Goal: Complete application form

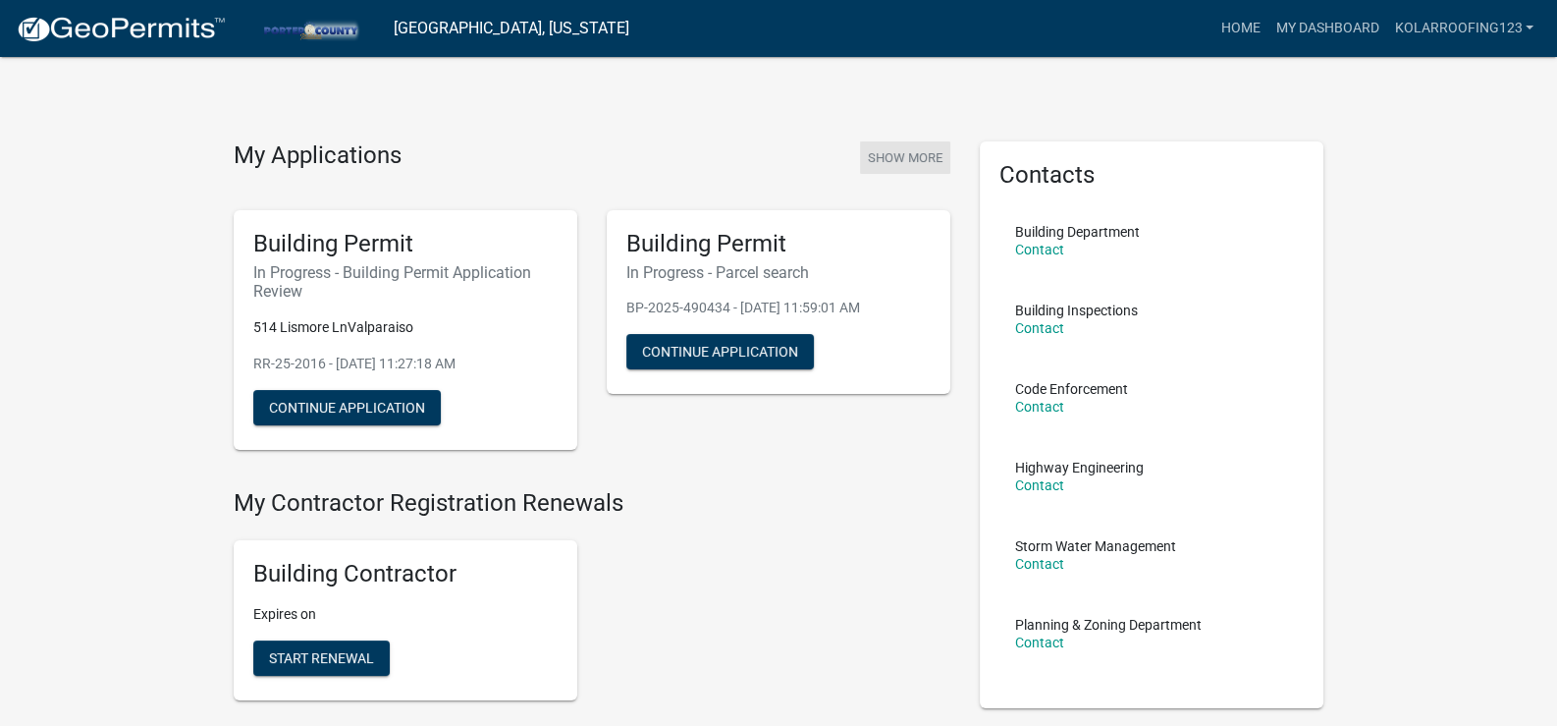
click at [894, 149] on button "Show More" at bounding box center [905, 157] width 90 height 32
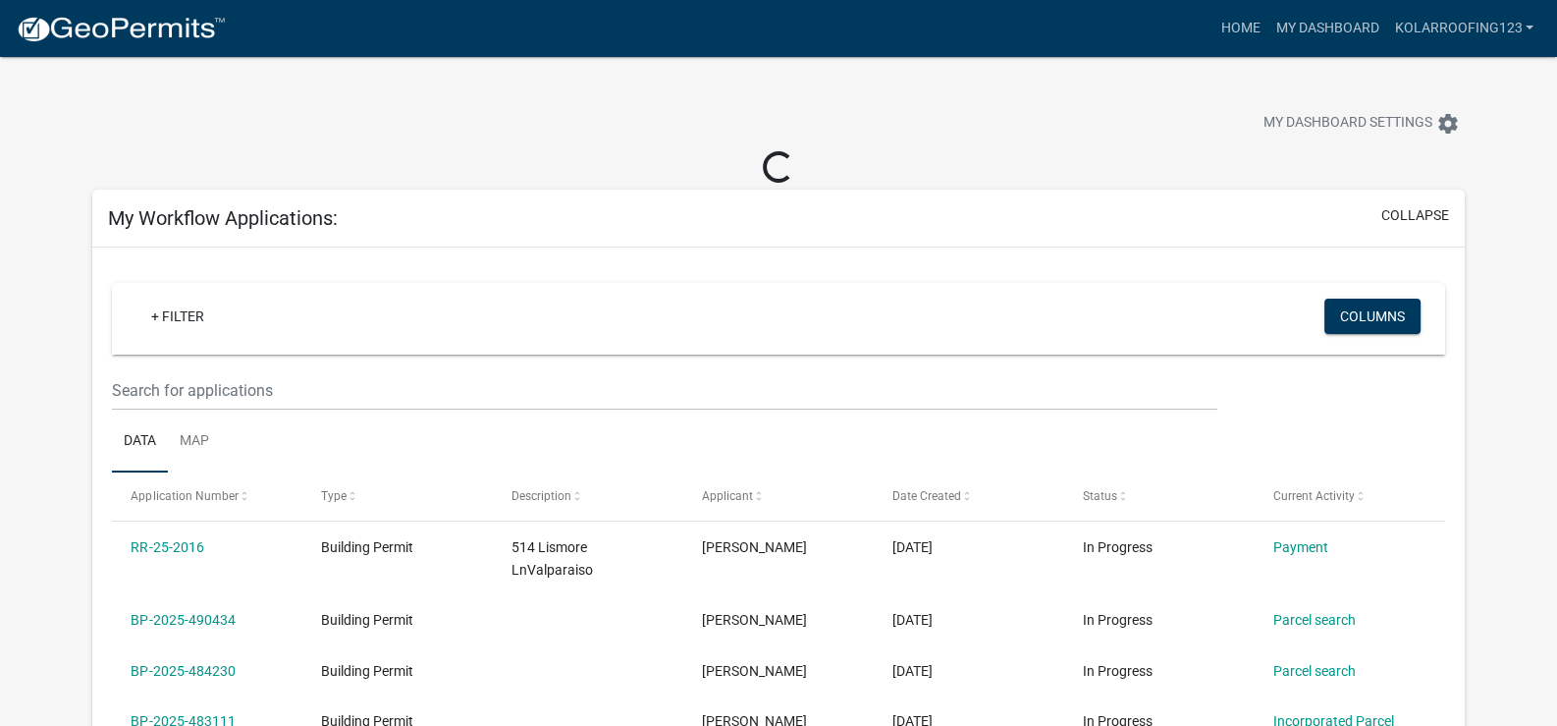
scroll to position [295, 0]
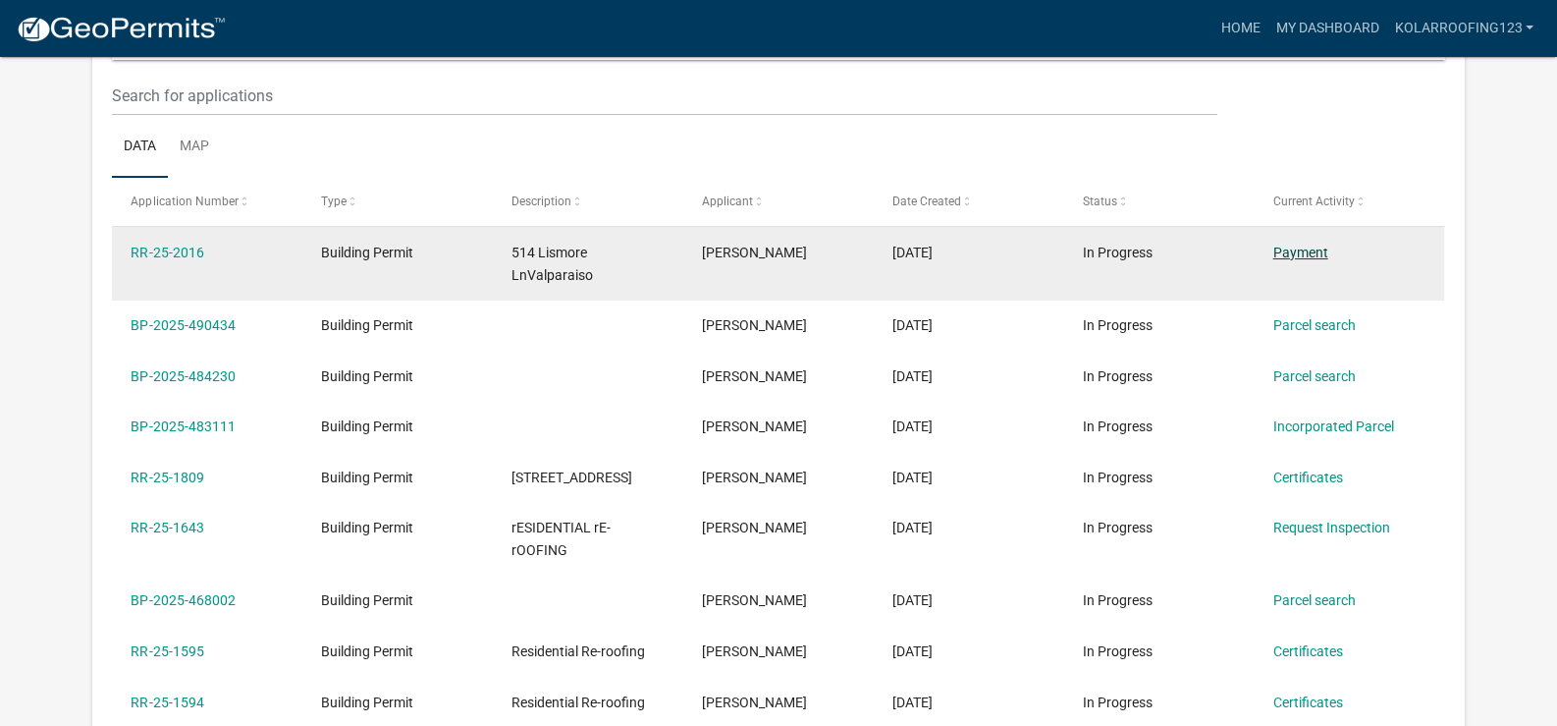
click at [1288, 249] on link "Payment" at bounding box center [1301, 252] width 55 height 16
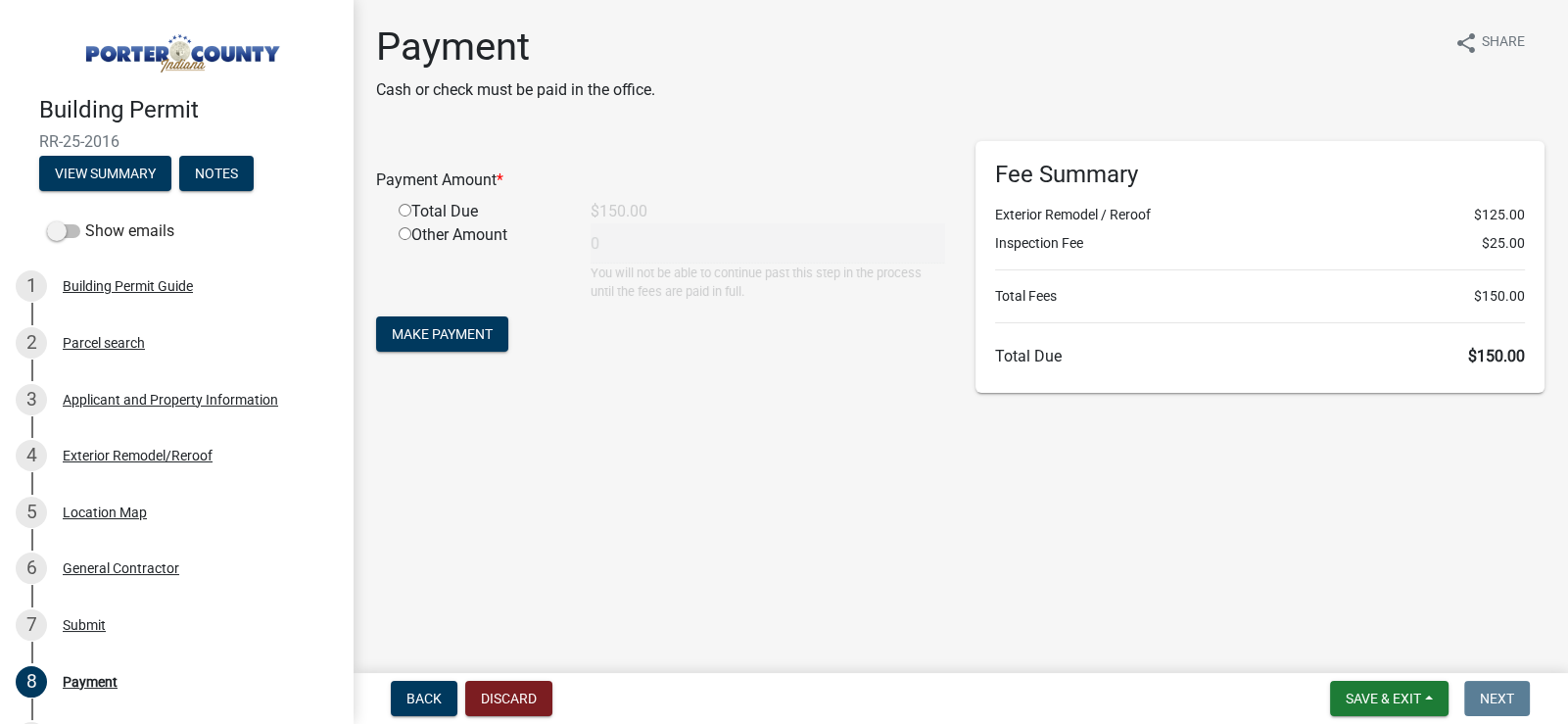
click at [401, 209] on input "radio" at bounding box center [405, 209] width 13 height 13
radio input "true"
type input "150"
click at [460, 339] on span "Make Payment" at bounding box center [442, 334] width 101 height 16
click at [467, 206] on div "Total Due" at bounding box center [480, 211] width 192 height 24
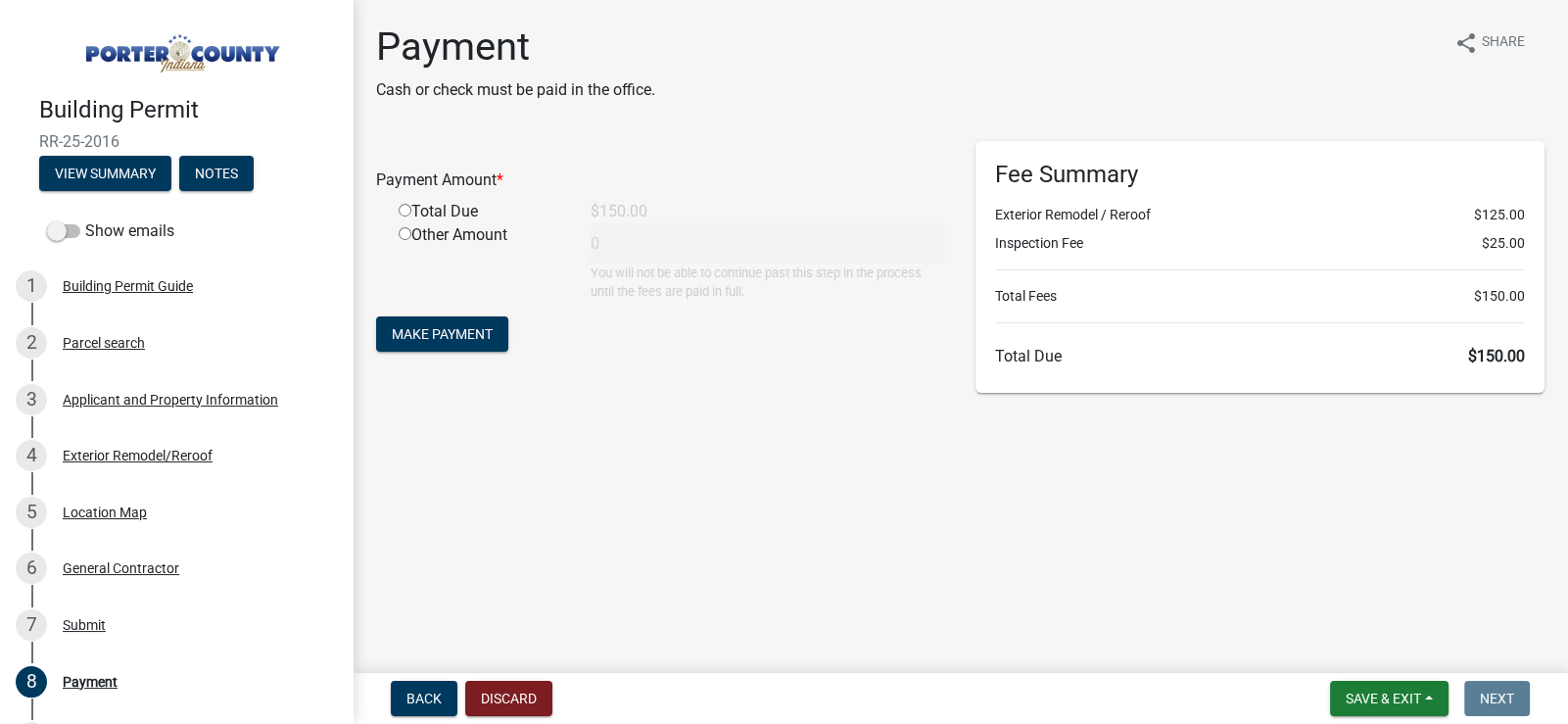
click at [406, 207] on input "radio" at bounding box center [405, 209] width 13 height 13
radio input "true"
type input "150"
click at [464, 335] on span "Make Payment" at bounding box center [442, 334] width 101 height 16
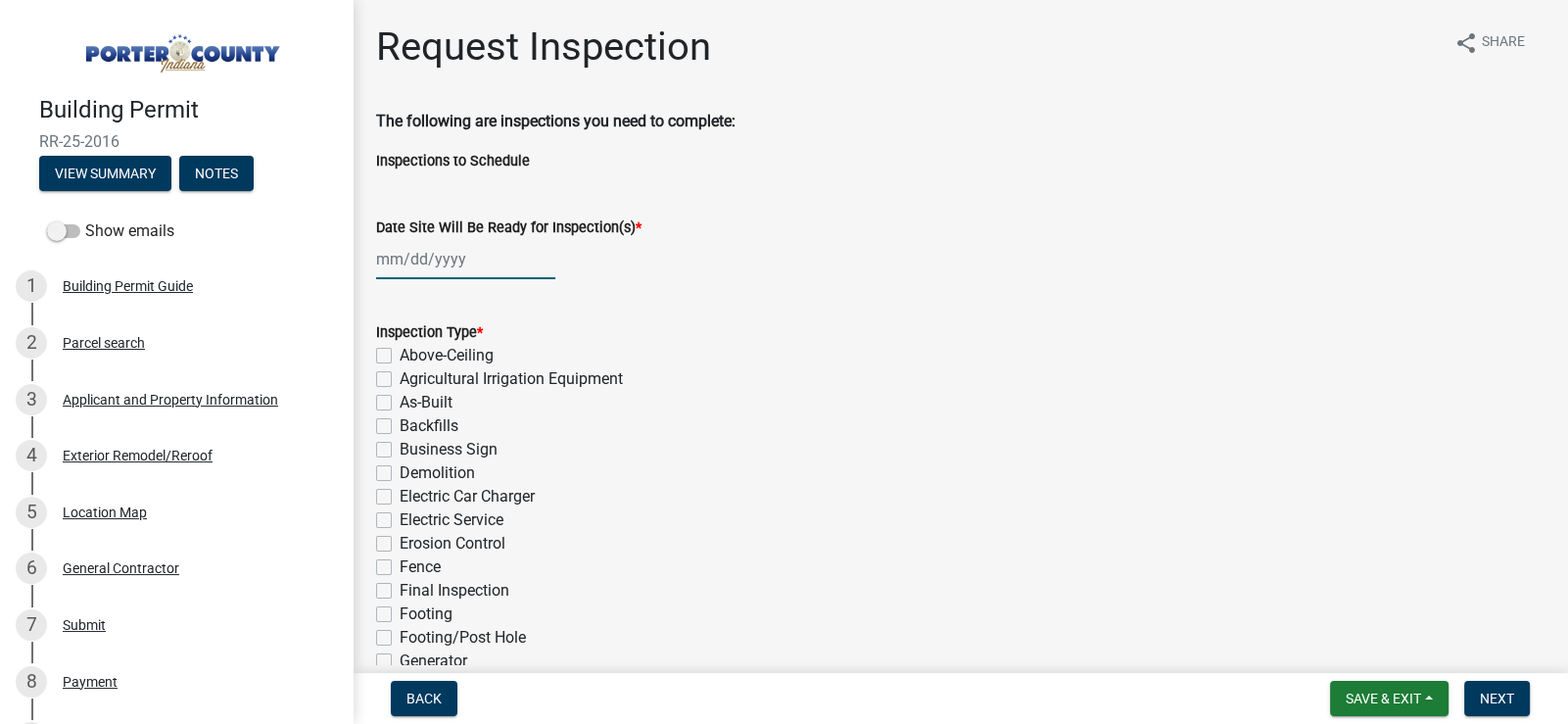
click at [414, 258] on div at bounding box center [466, 259] width 180 height 40
select select "10"
select select "2025"
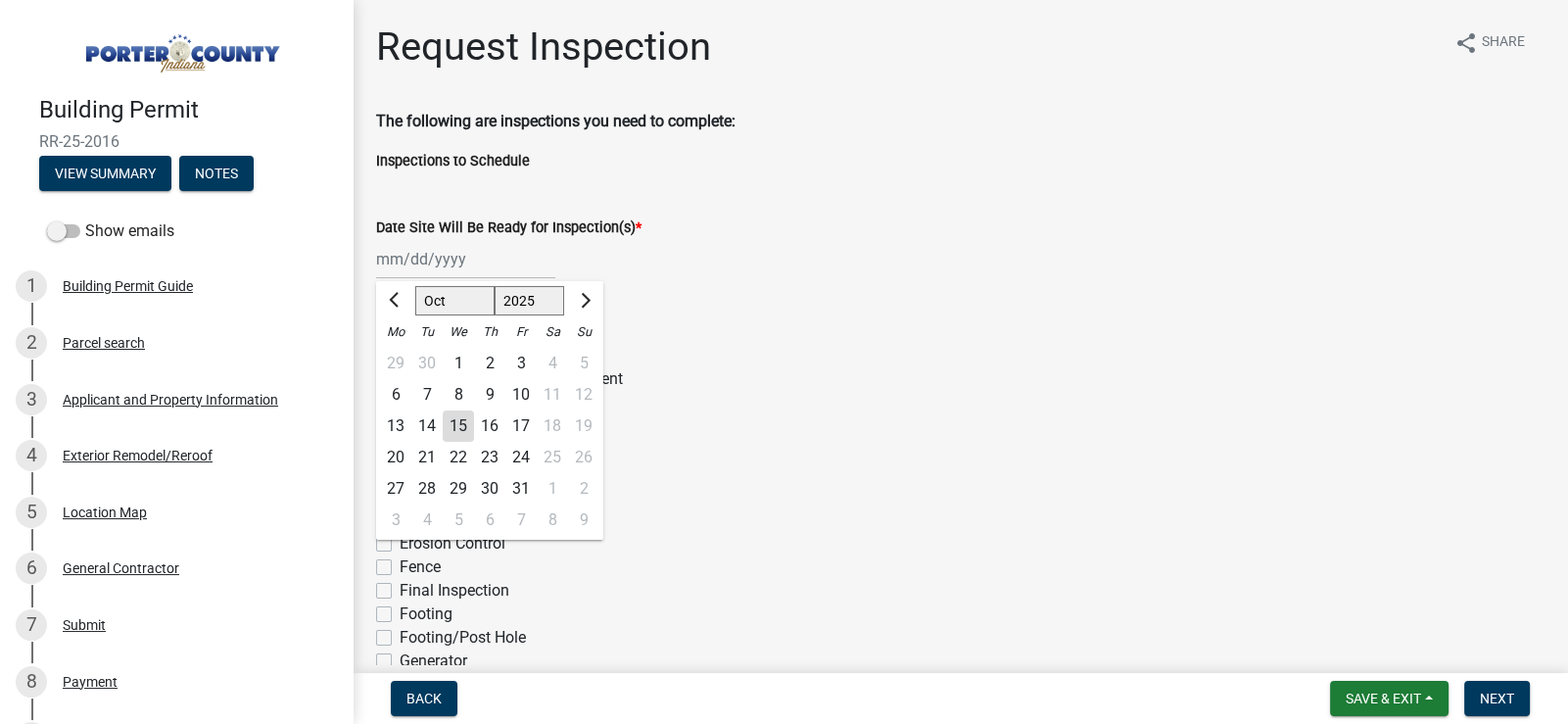
click at [433, 461] on div "21" at bounding box center [426, 457] width 31 height 31
type input "10/21/2025"
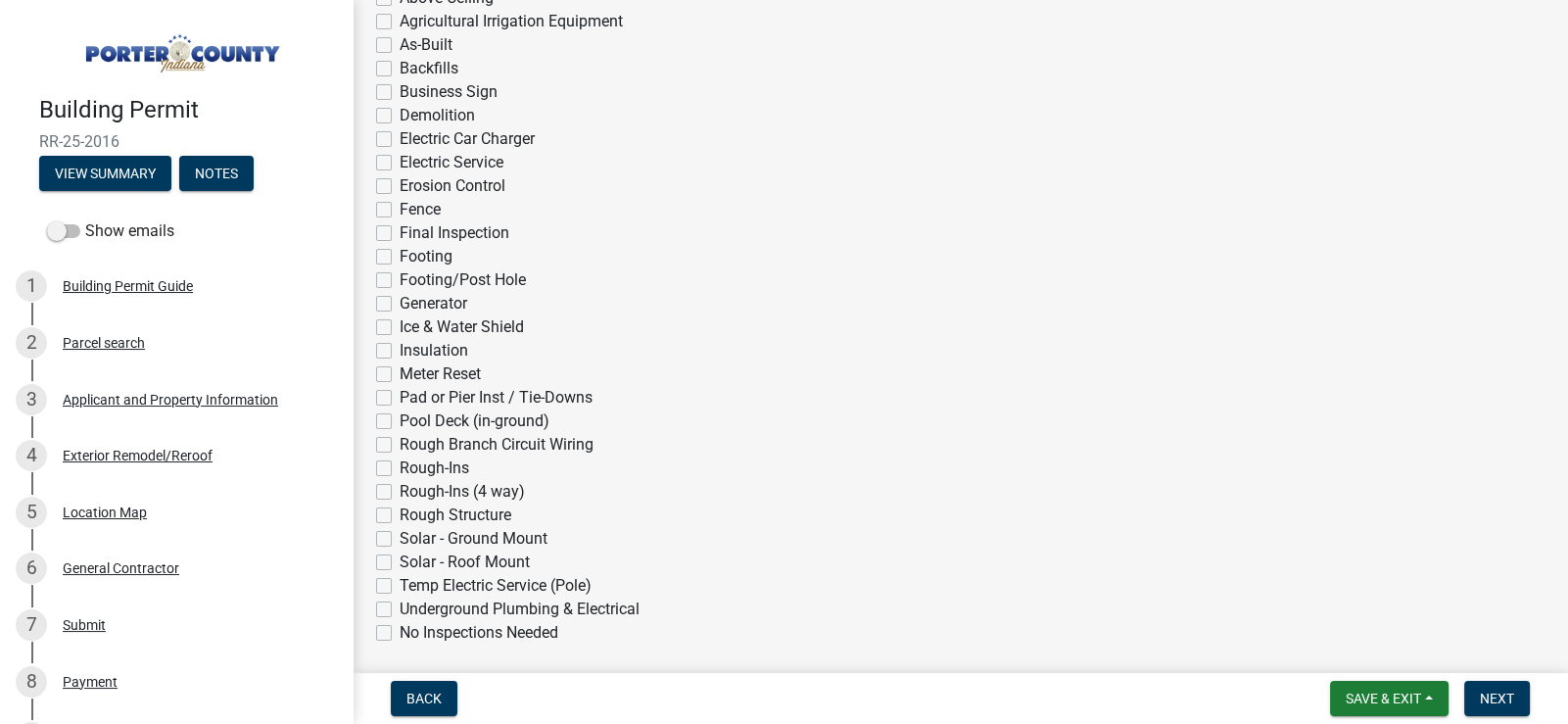
scroll to position [391, 0]
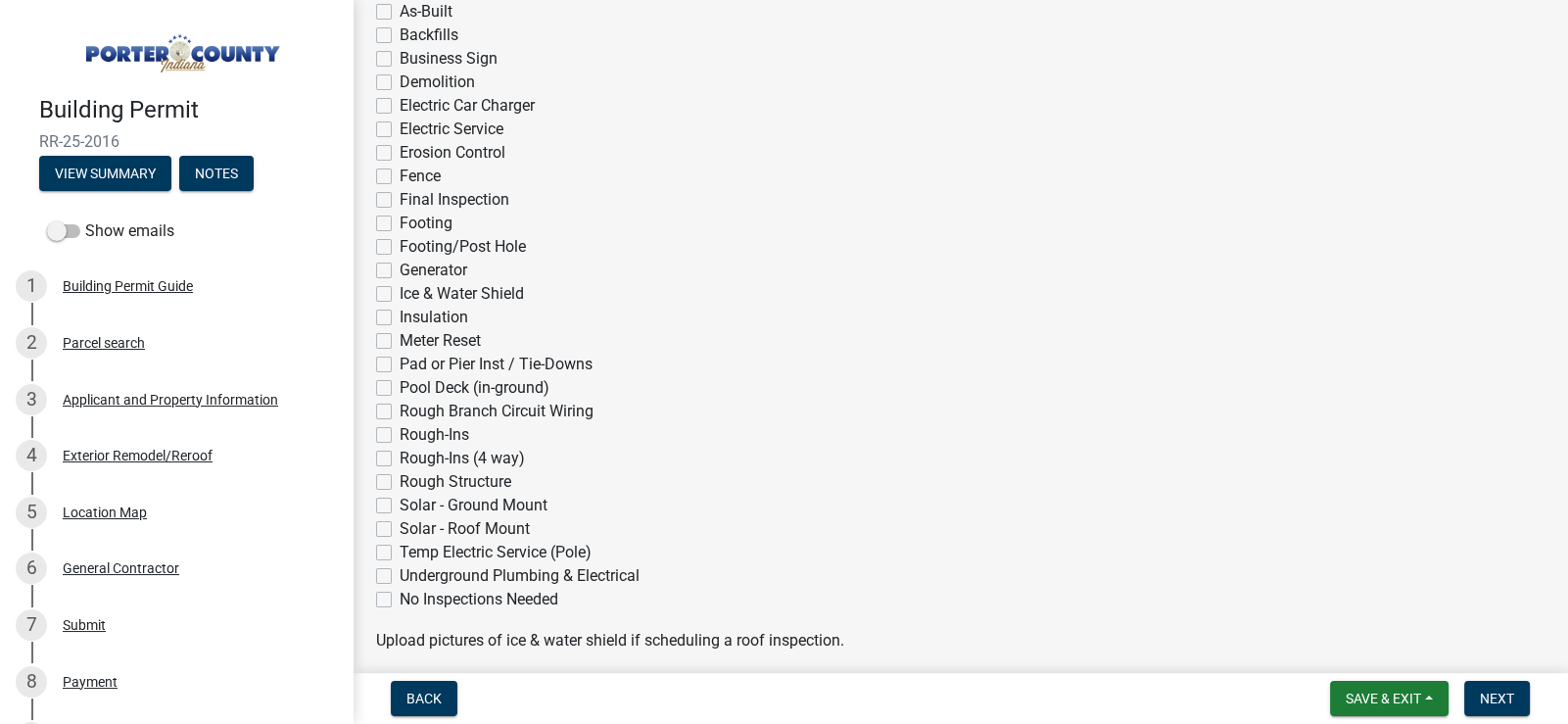
click at [420, 285] on label "Ice & Water Shield" at bounding box center [462, 294] width 125 height 24
click at [412, 285] on input "Ice & Water Shield" at bounding box center [406, 288] width 13 height 13
checkbox input "true"
checkbox input "false"
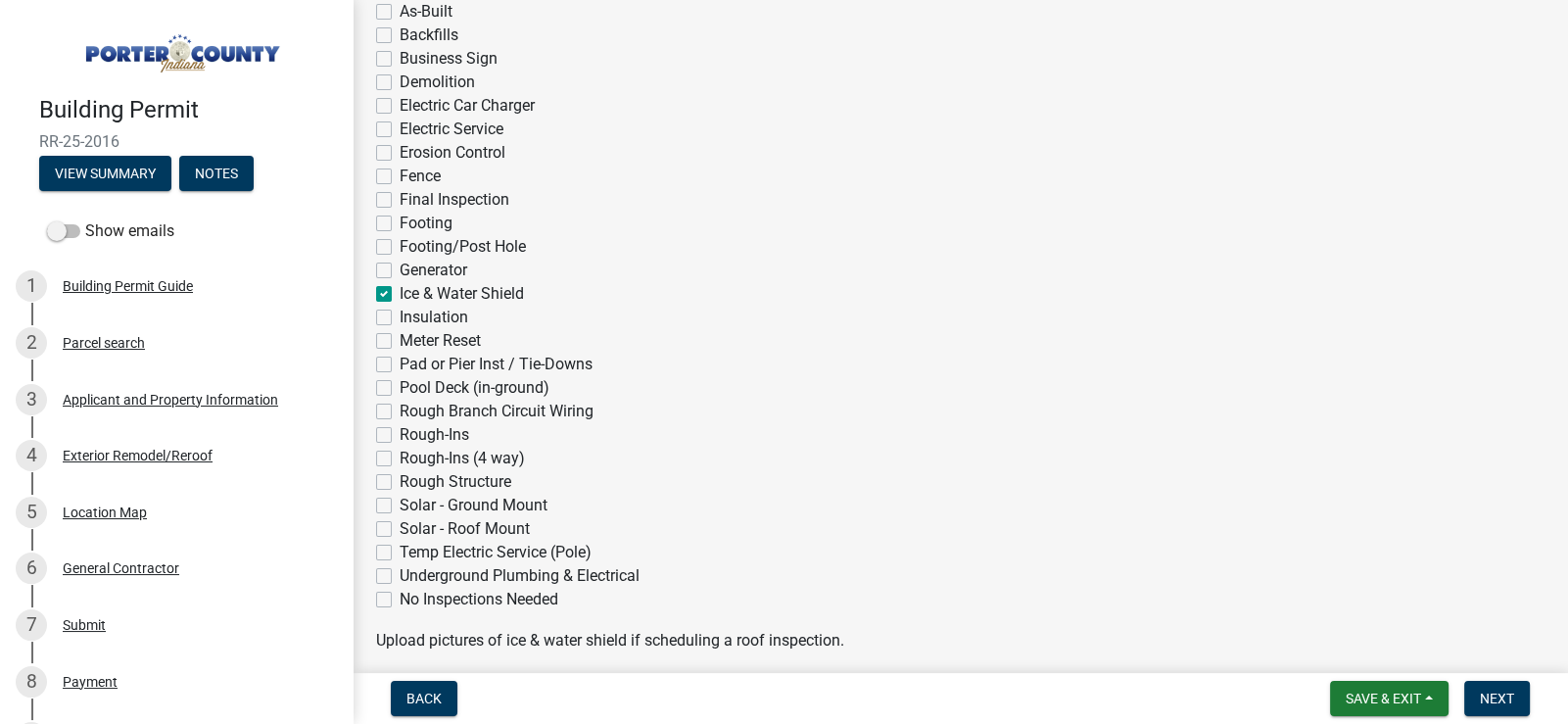
checkbox input "false"
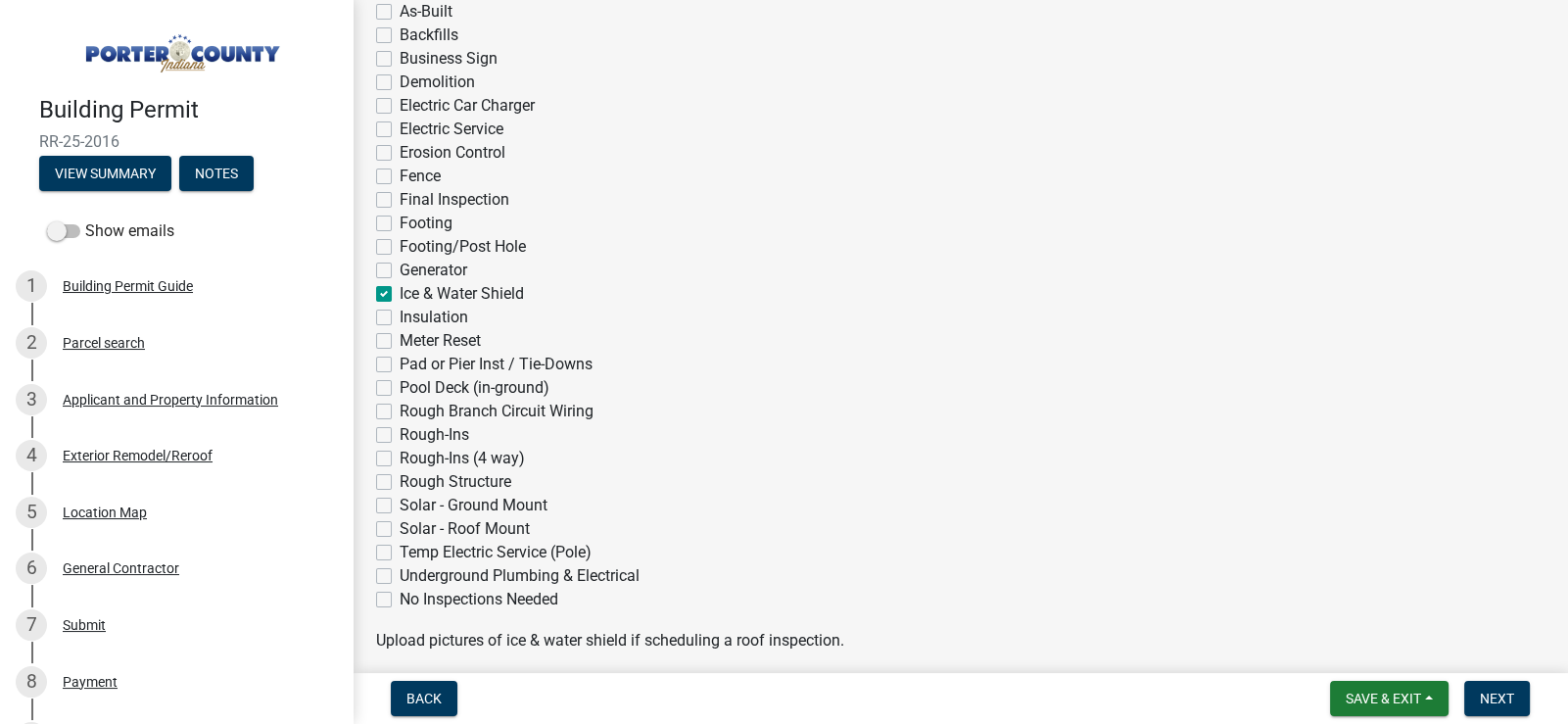
checkbox input "false"
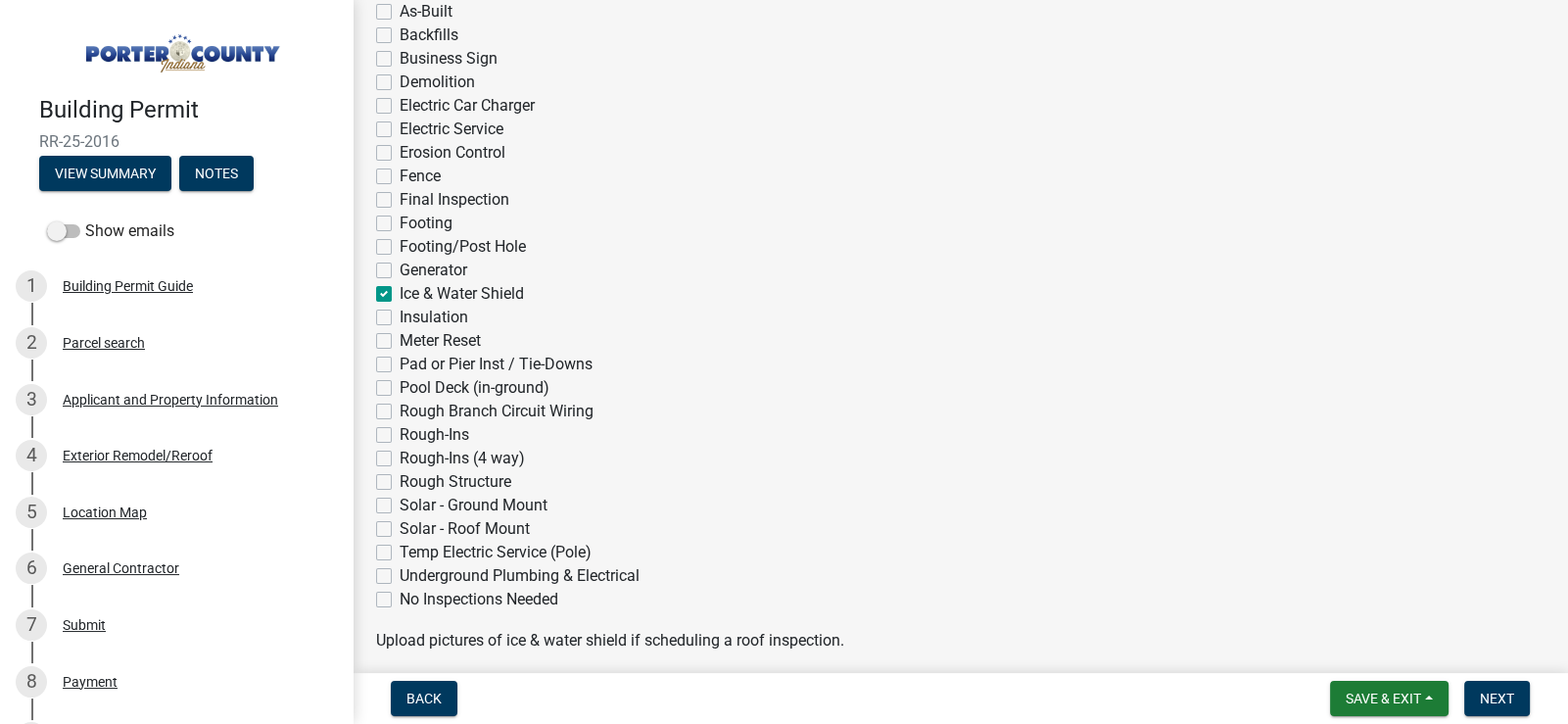
checkbox input "false"
checkbox input "true"
checkbox input "false"
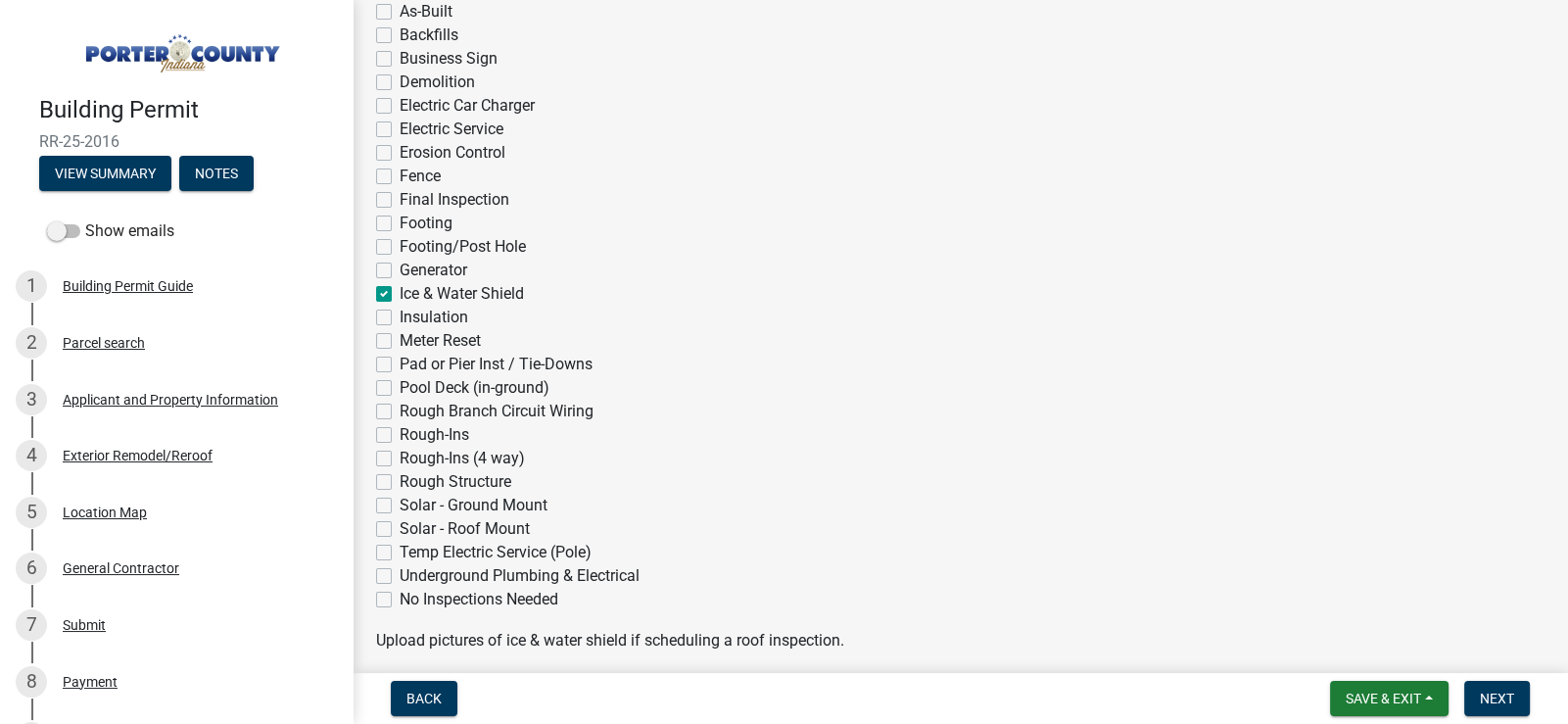
checkbox input "false"
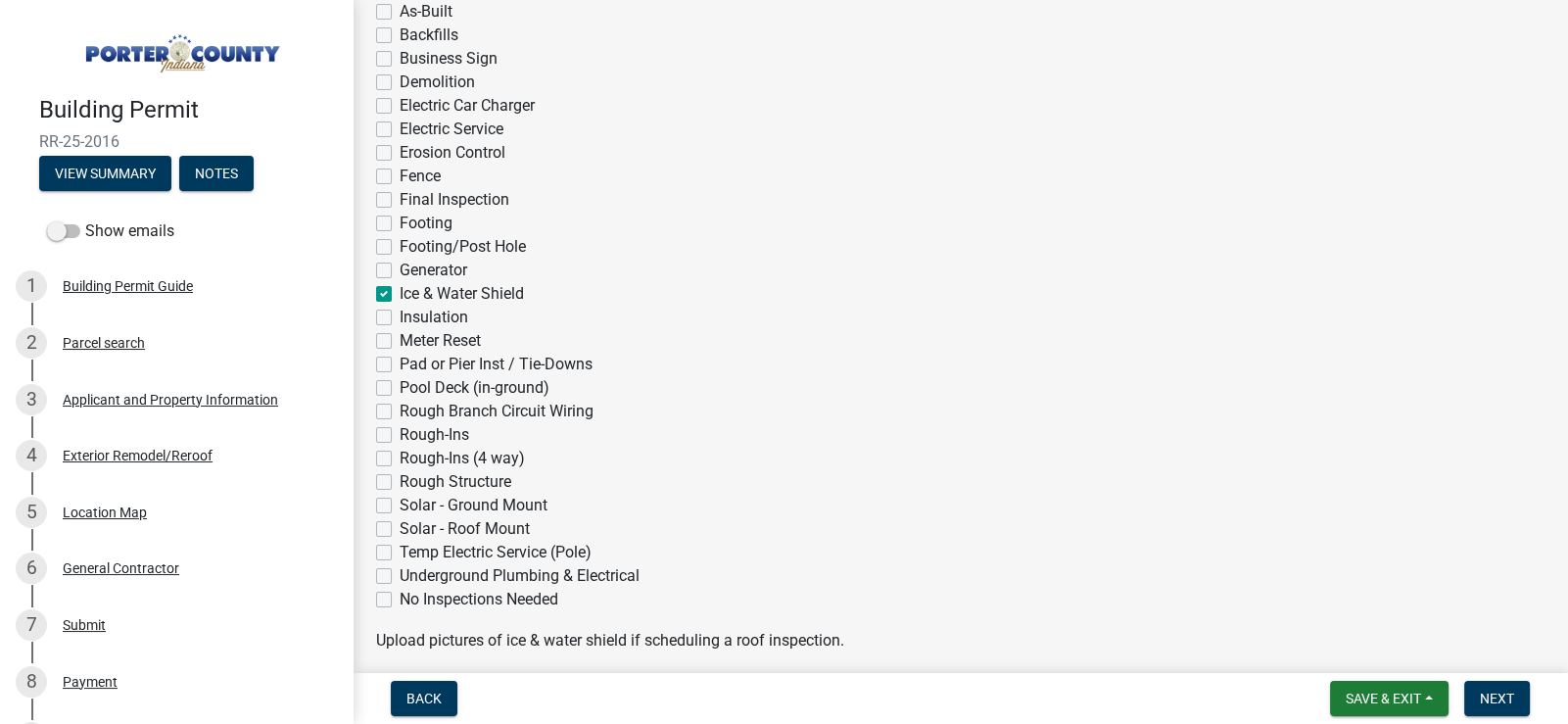
checkbox input "false"
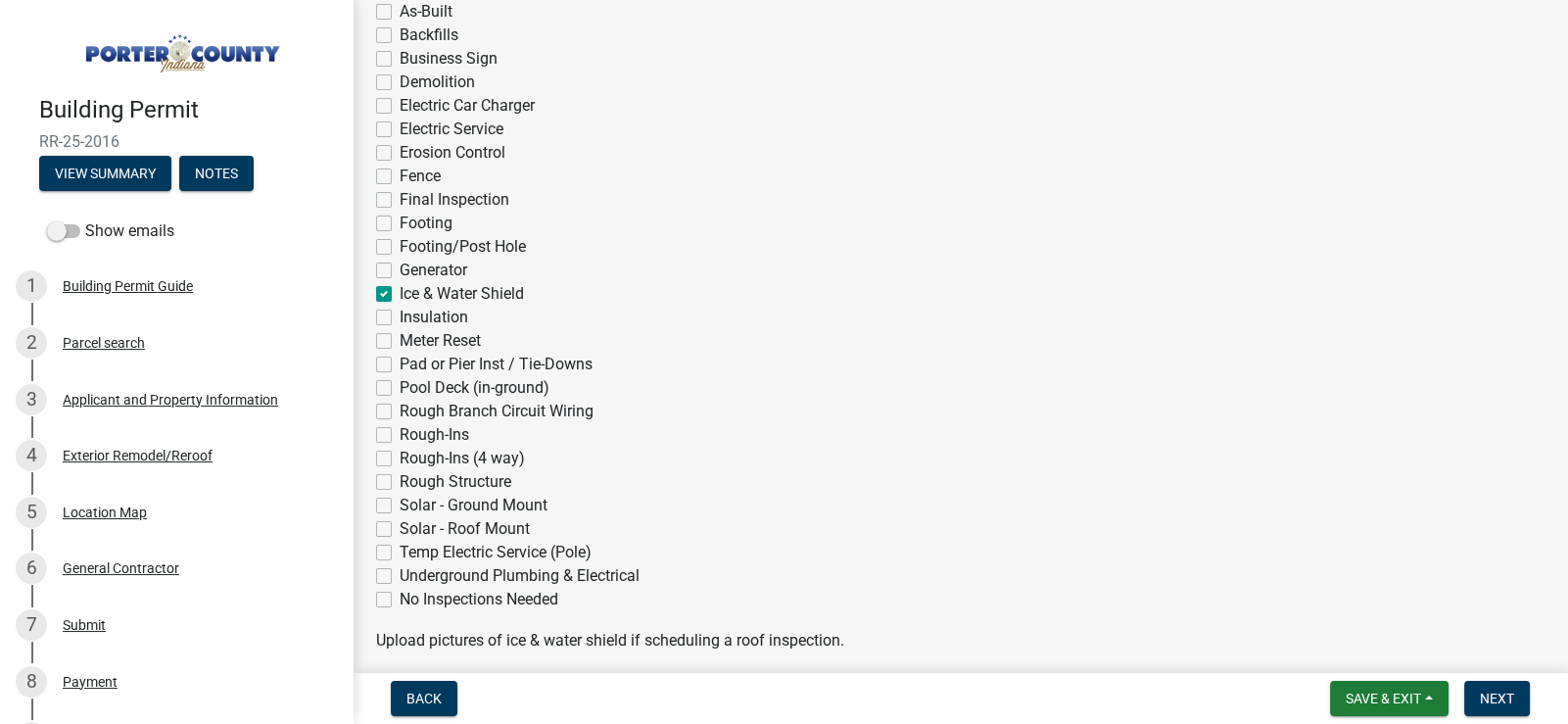
checkbox input "false"
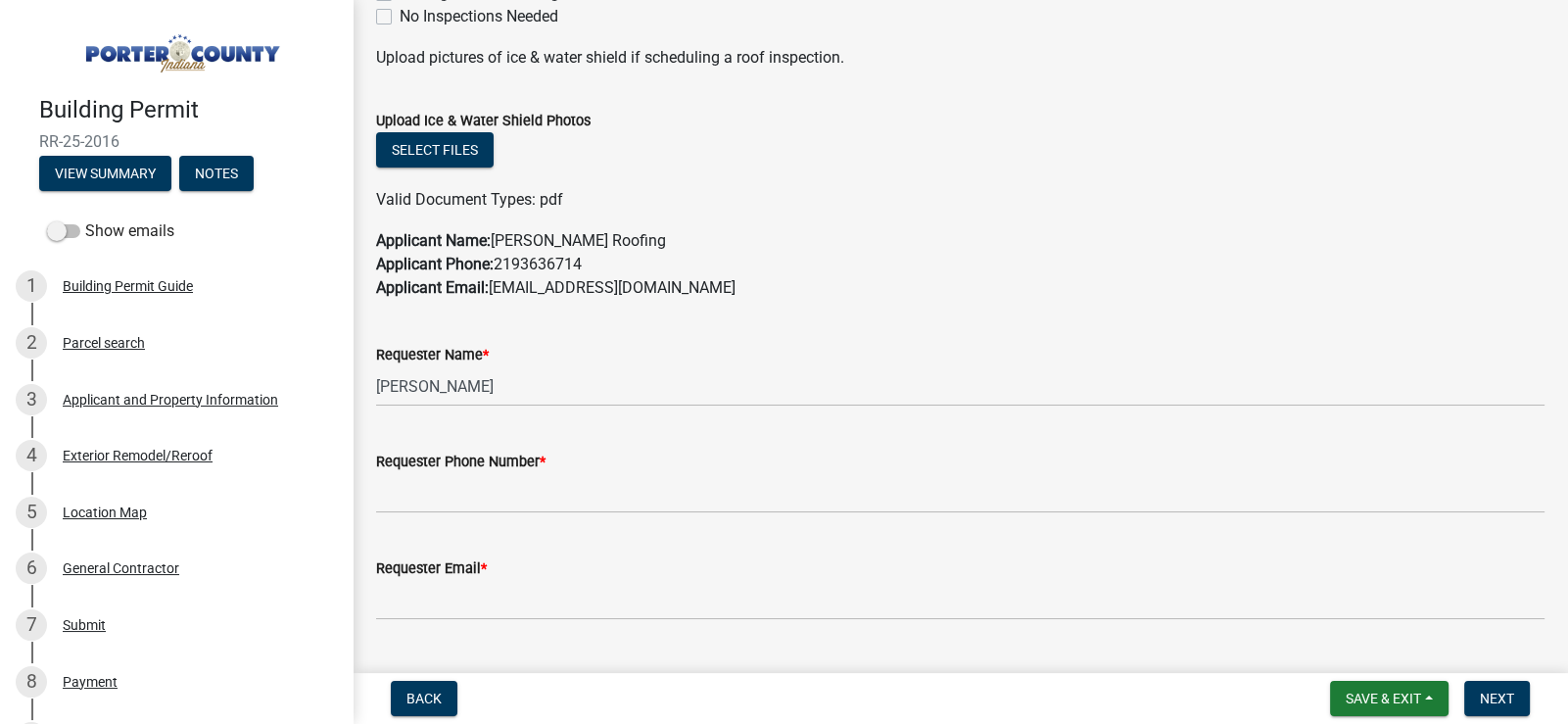
scroll to position [978, 0]
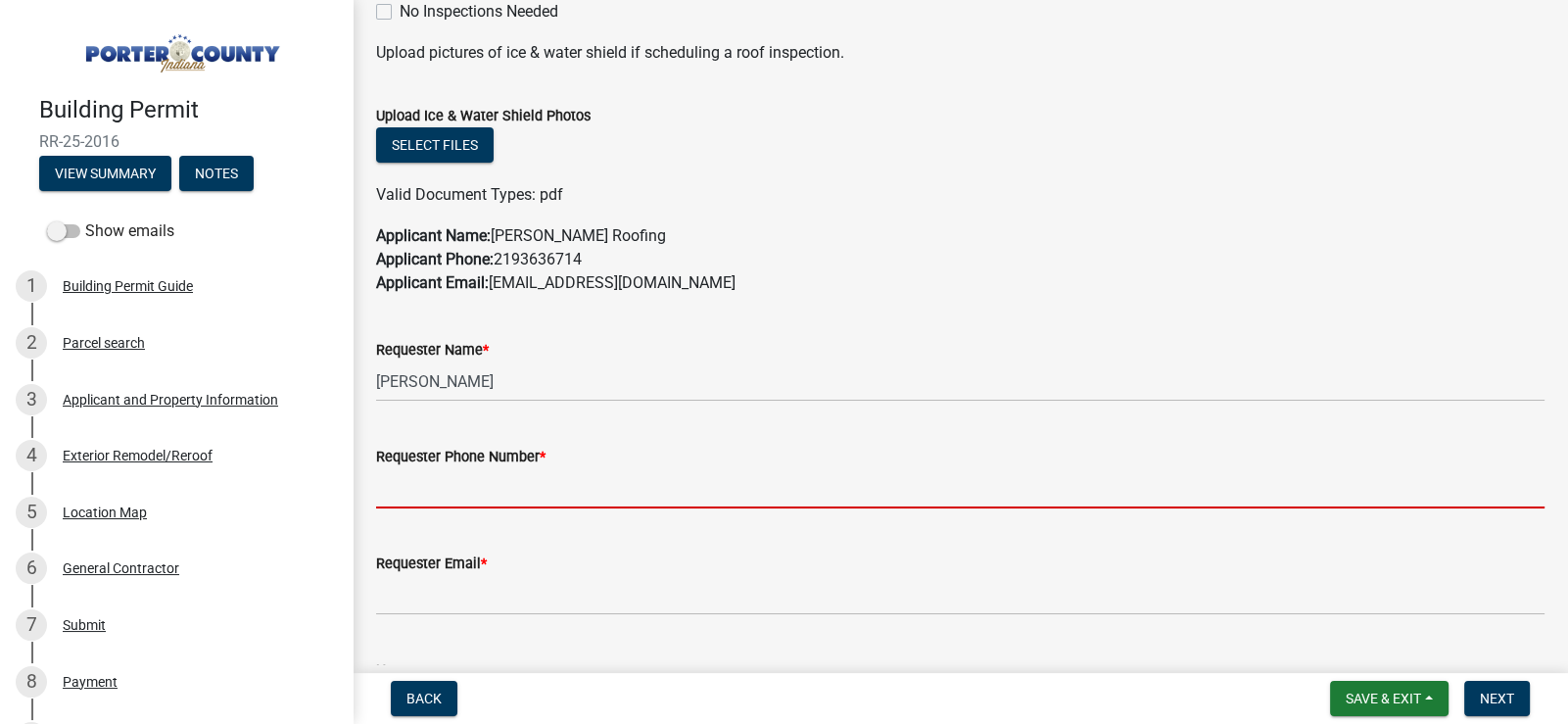
click at [432, 493] on input "Requester Phone Number *" at bounding box center [960, 488] width 1168 height 40
type input "2193636714"
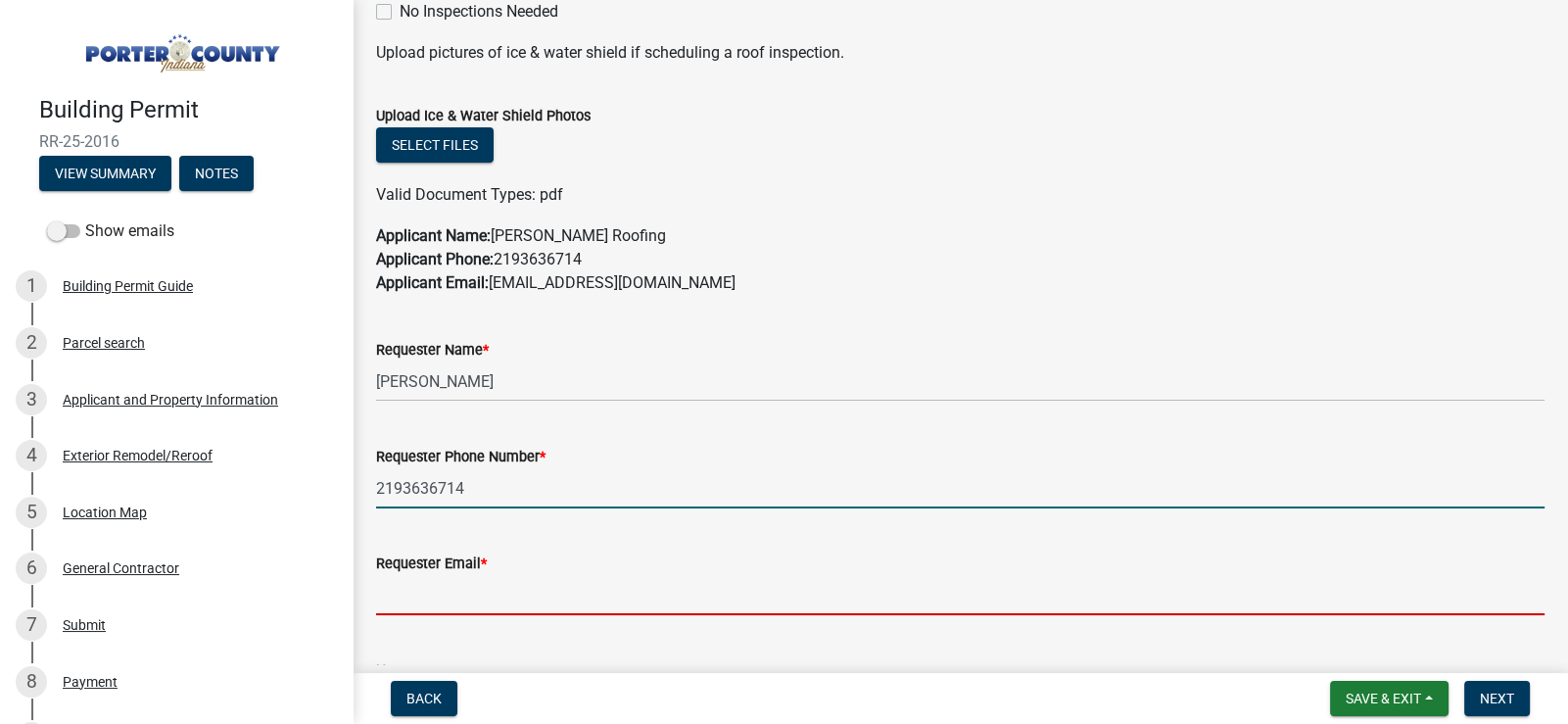
type input "office@kolarroofing.com"
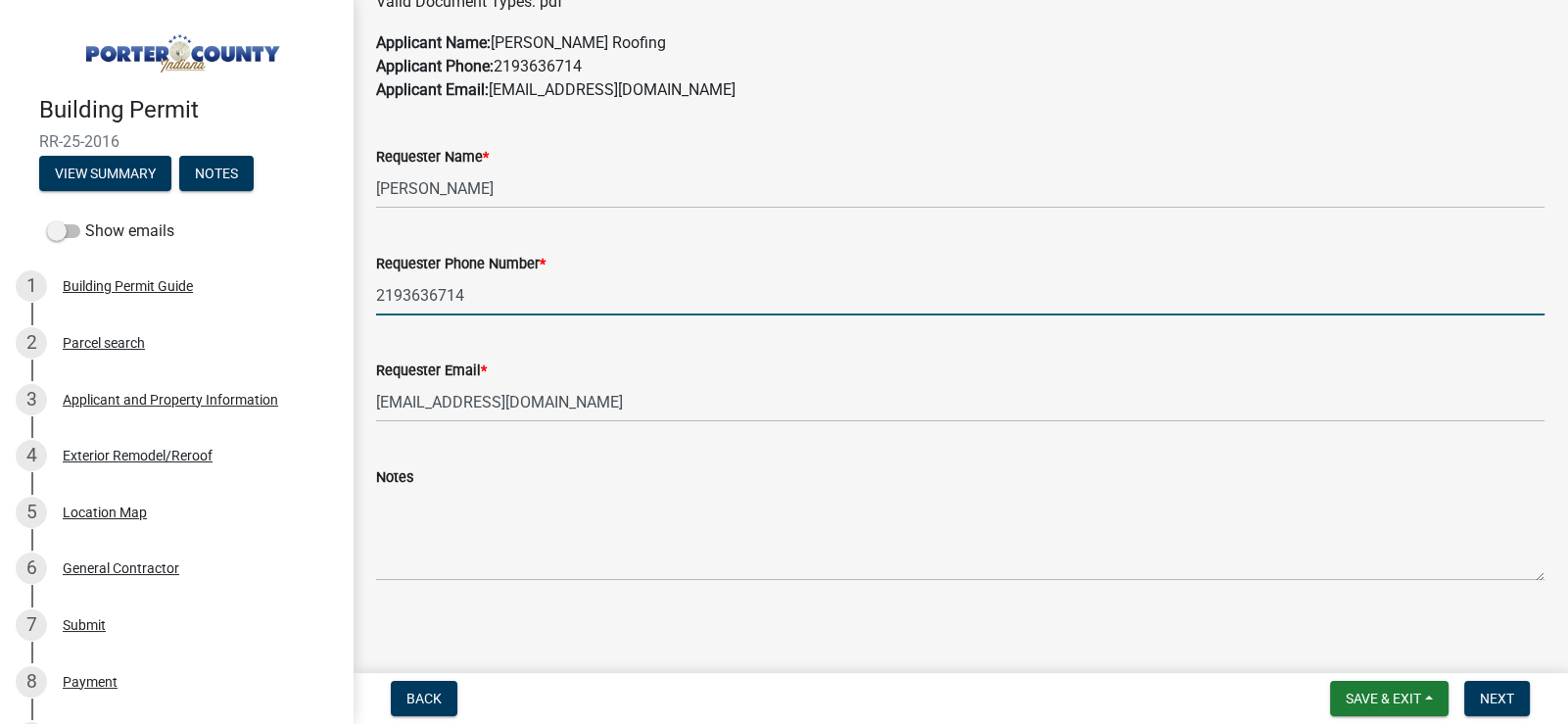
scroll to position [1178, 0]
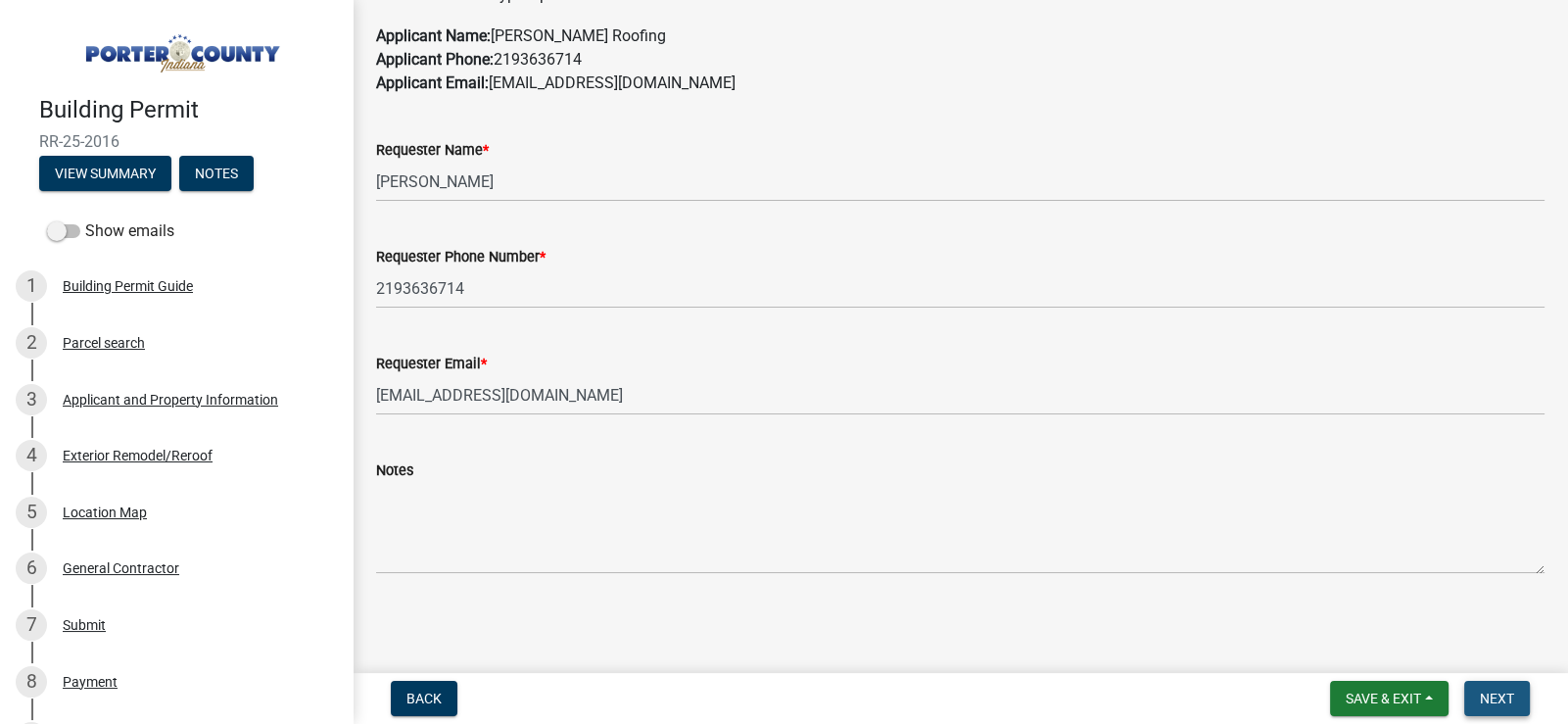
click at [1494, 690] on span "Next" at bounding box center [1497, 698] width 34 height 16
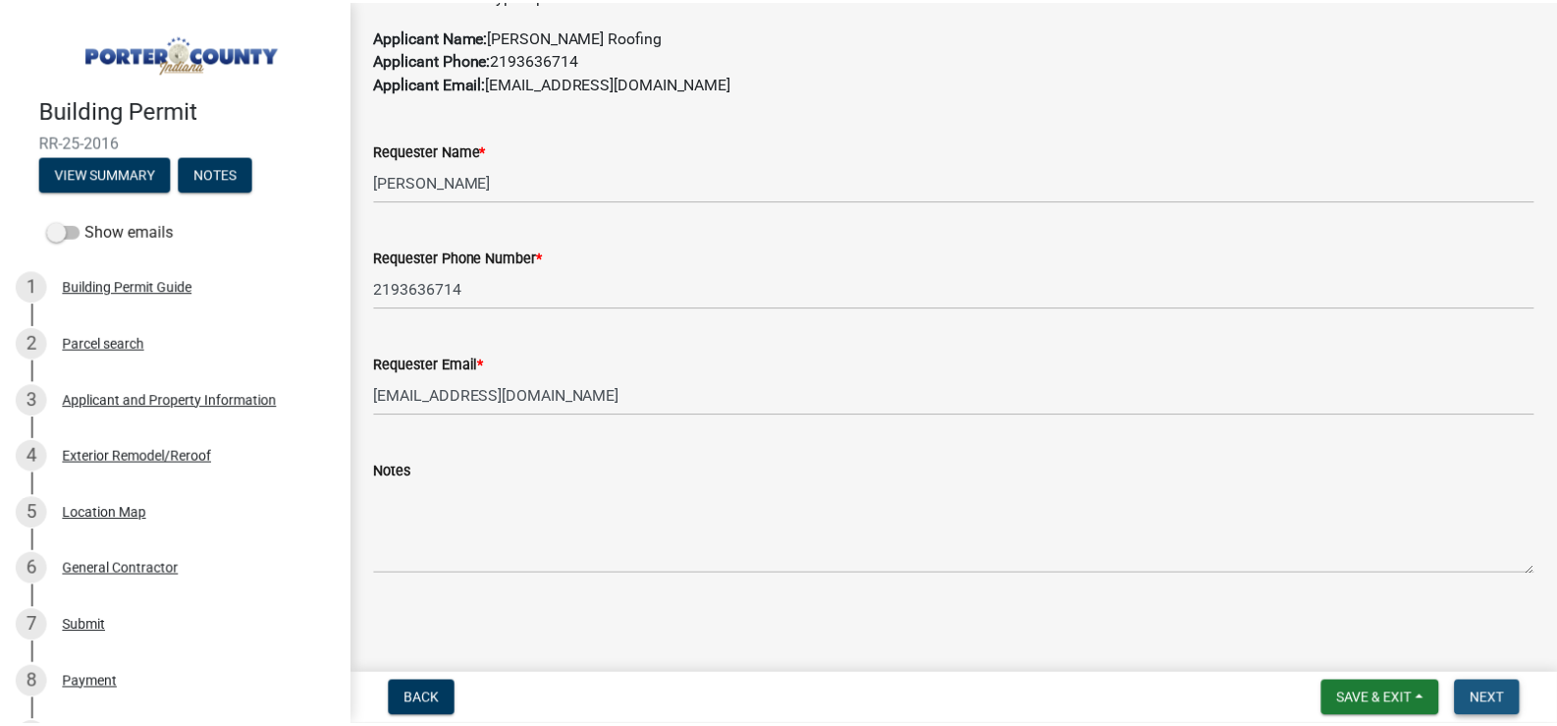
scroll to position [0, 0]
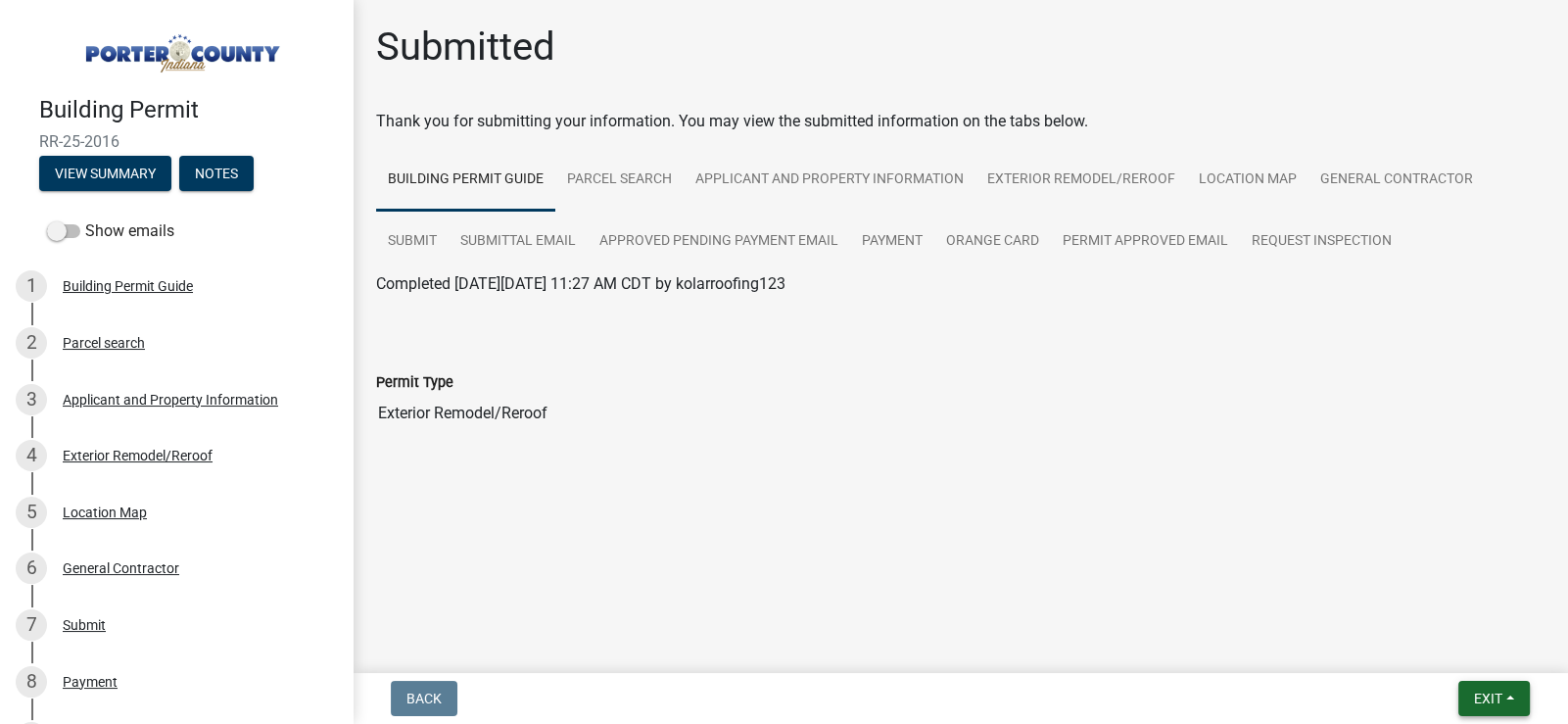
click at [1481, 700] on span "Exit" at bounding box center [1488, 698] width 28 height 16
click at [1435, 648] on button "Save & Exit" at bounding box center [1451, 646] width 157 height 47
